Goal: Information Seeking & Learning: Learn about a topic

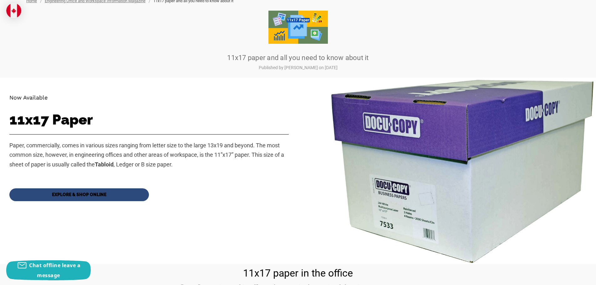
scroll to position [156, 0]
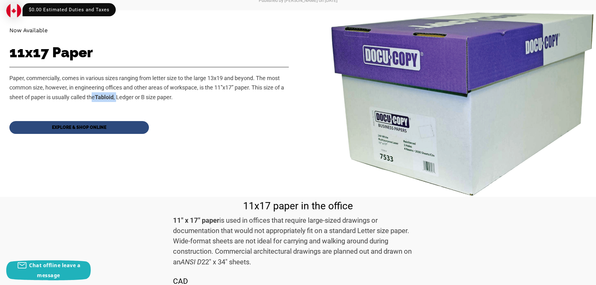
drag, startPoint x: 119, startPoint y: 98, endPoint x: 94, endPoint y: 102, distance: 25.0
click at [94, 102] on p "Paper, commercially, comes in various sizes ranging from letter size to the lar…" at bounding box center [148, 87] width 279 height 28
click at [125, 99] on span "Paper, commercially, comes in various sizes ranging from letter size to the lar…" at bounding box center [146, 88] width 275 height 26
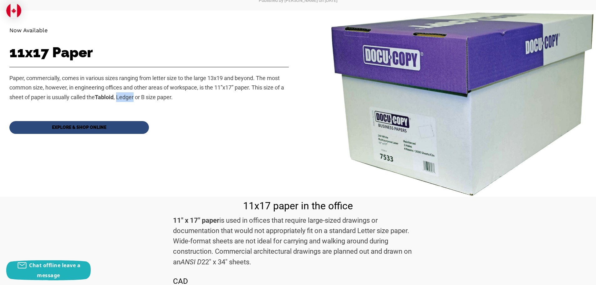
drag, startPoint x: 136, startPoint y: 99, endPoint x: 118, endPoint y: 100, distance: 17.9
click at [118, 100] on span "Paper, commercially, comes in various sizes ranging from letter size to the lar…" at bounding box center [146, 88] width 275 height 26
click at [197, 99] on p "Paper, commercially, comes in various sizes ranging from letter size to the lar…" at bounding box center [148, 87] width 279 height 28
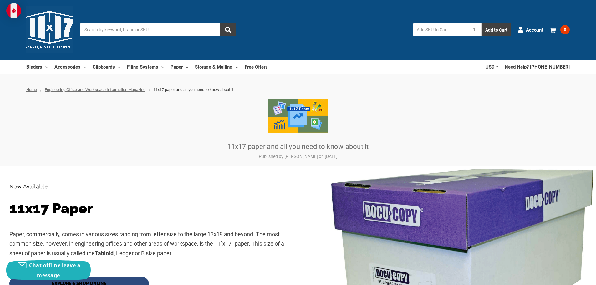
scroll to position [0, 0]
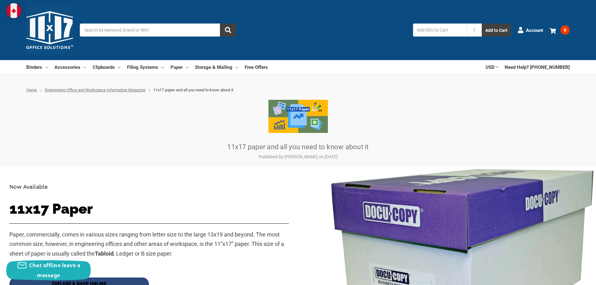
click at [47, 38] on img at bounding box center [49, 30] width 47 height 47
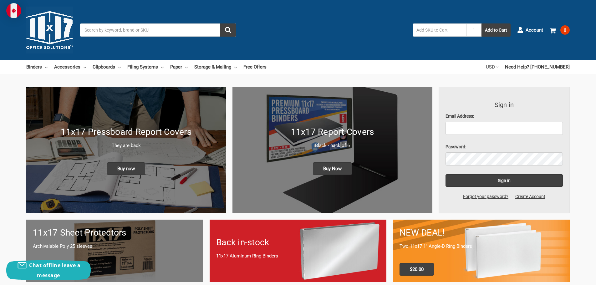
click at [498, 68] on icon at bounding box center [497, 67] width 3 height 3
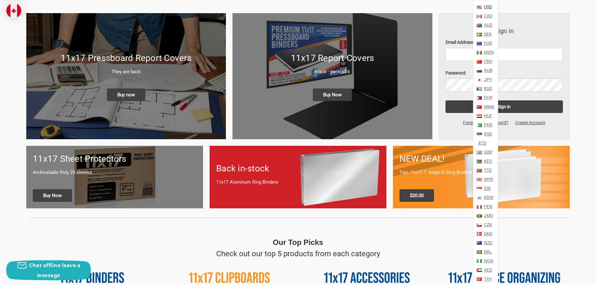
click at [492, 18] on link "CAD" at bounding box center [488, 16] width 10 height 9
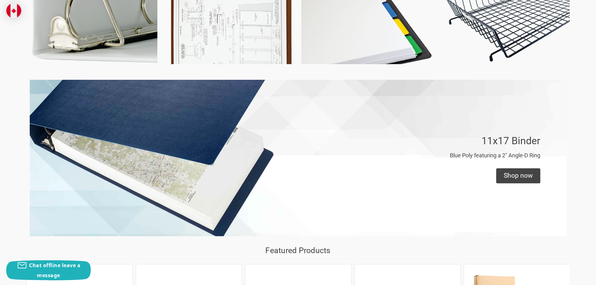
scroll to position [407, 0]
